Goal: Task Accomplishment & Management: Use online tool/utility

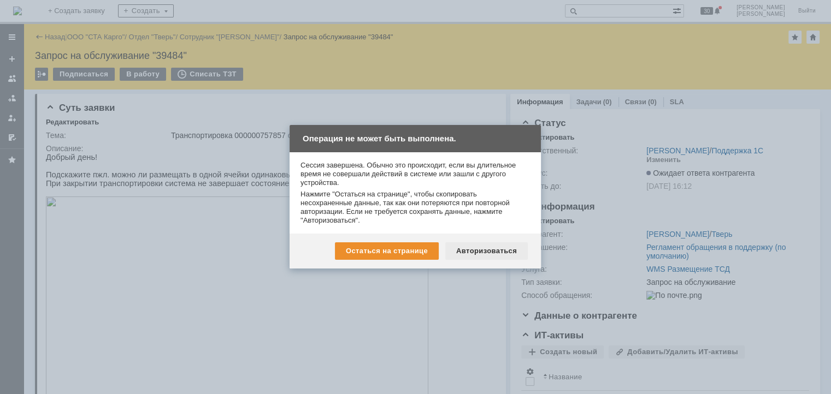
click at [519, 245] on div "Авторизоваться" at bounding box center [486, 251] width 82 height 17
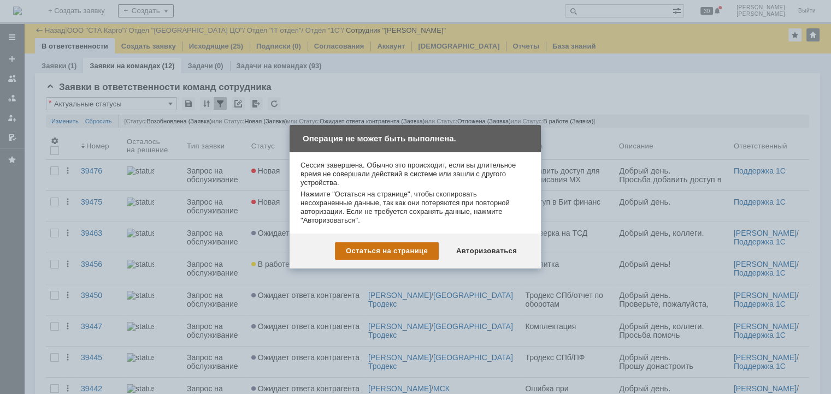
scroll to position [160, 0]
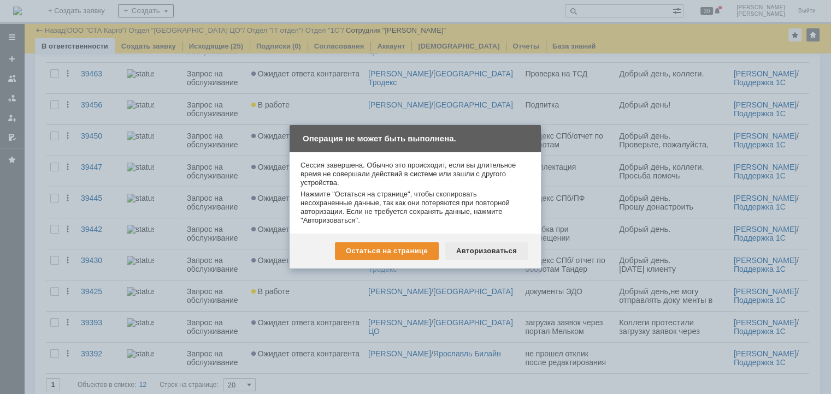
click at [465, 252] on div "Авторизоваться" at bounding box center [486, 251] width 82 height 17
